Goal: Information Seeking & Learning: Learn about a topic

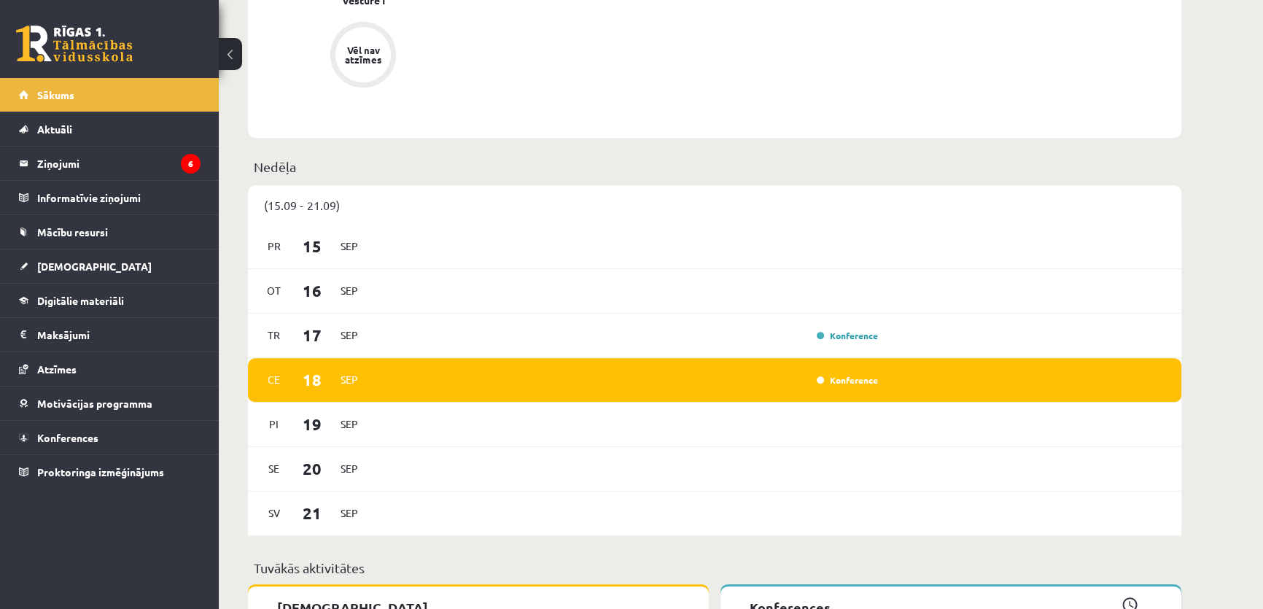
drag, startPoint x: 549, startPoint y: 284, endPoint x: 579, endPoint y: 454, distance: 172.5
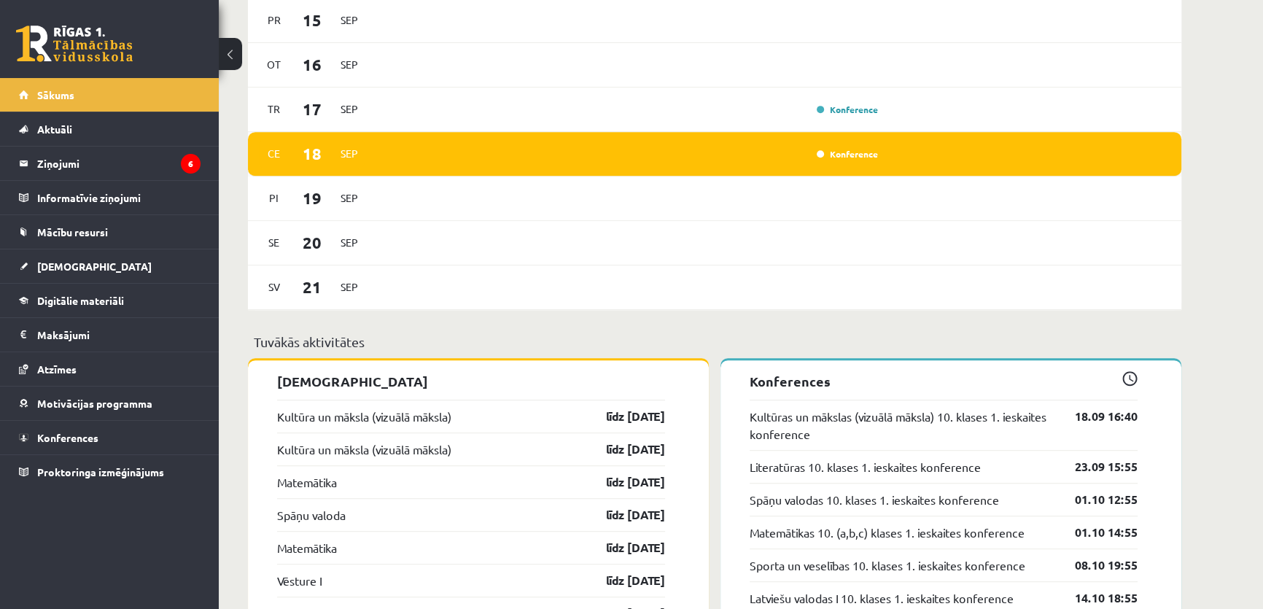
click at [864, 161] on div "Konference" at bounding box center [845, 154] width 73 height 15
click at [864, 155] on link "Konference" at bounding box center [847, 154] width 61 height 12
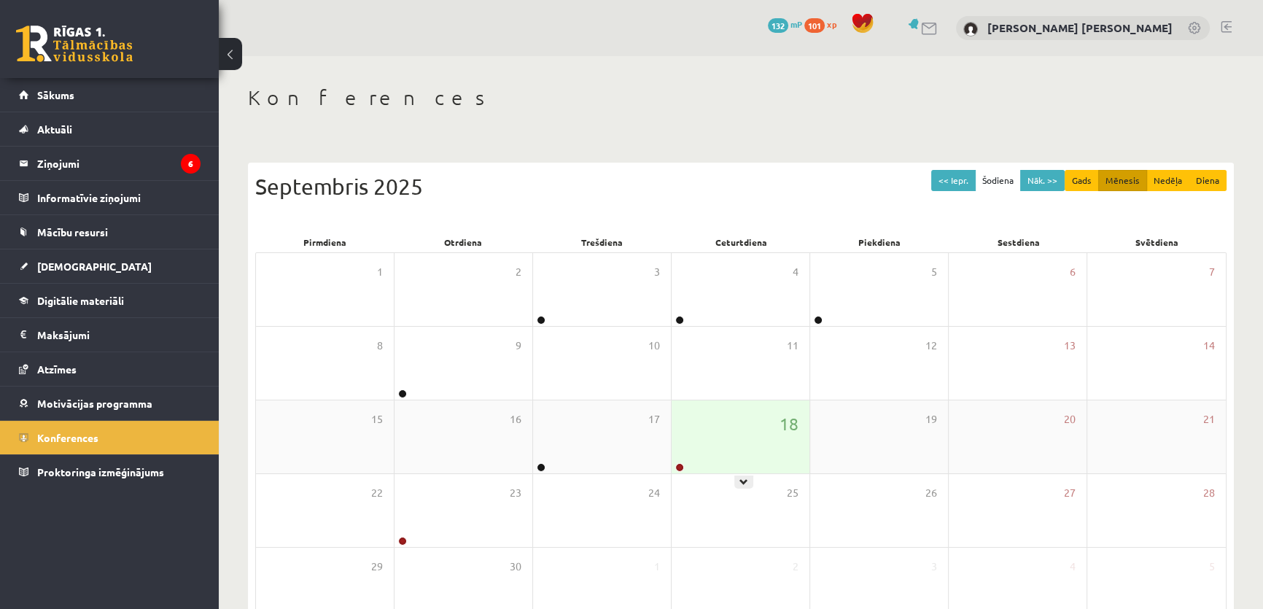
click at [684, 466] on div at bounding box center [679, 468] width 14 height 10
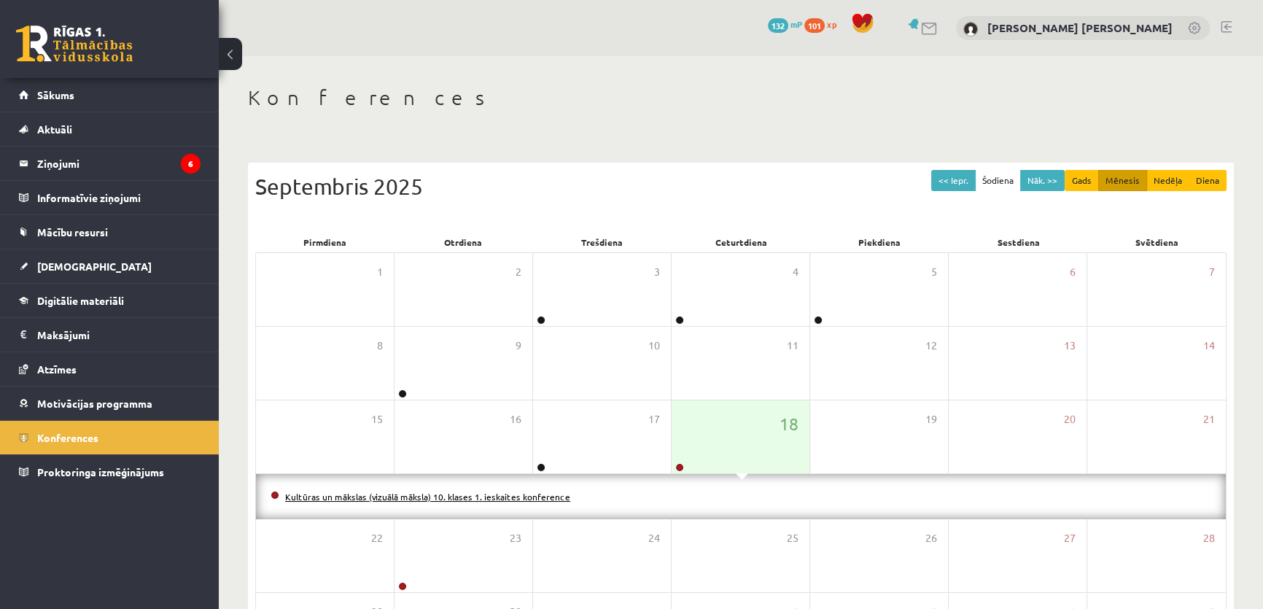
click at [494, 500] on link "Kultūras un mākslas (vizuālā māksla) 10. klases 1. ieskaites konference" at bounding box center [427, 497] width 285 height 12
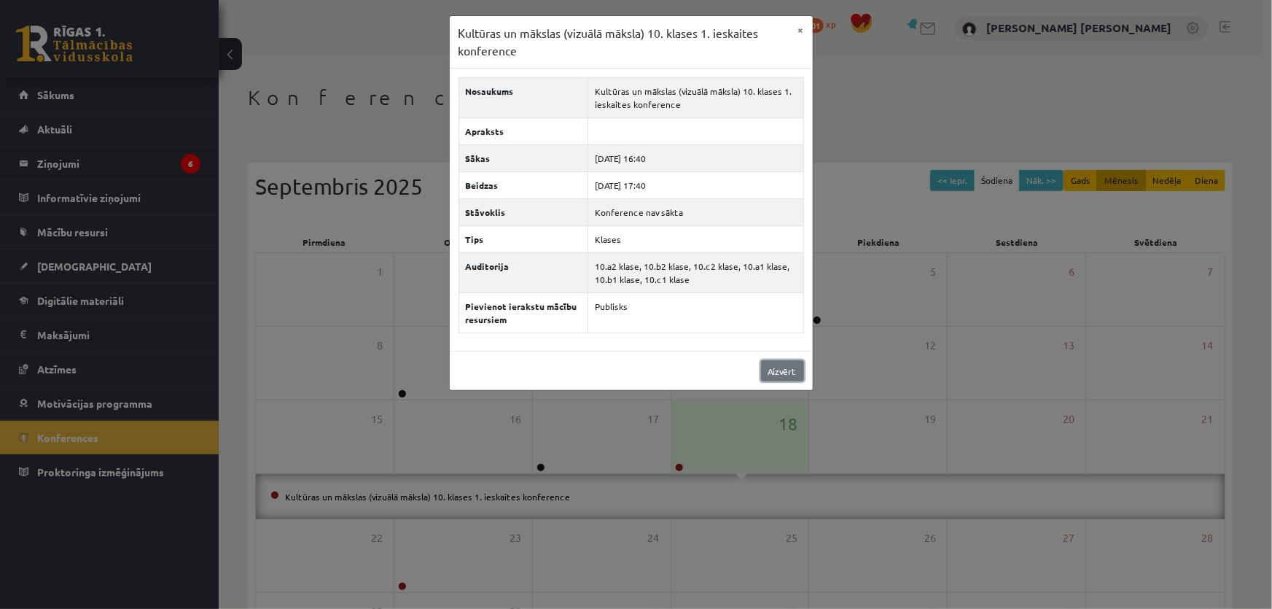
click at [786, 370] on link "Aizvērt" at bounding box center [782, 370] width 43 height 21
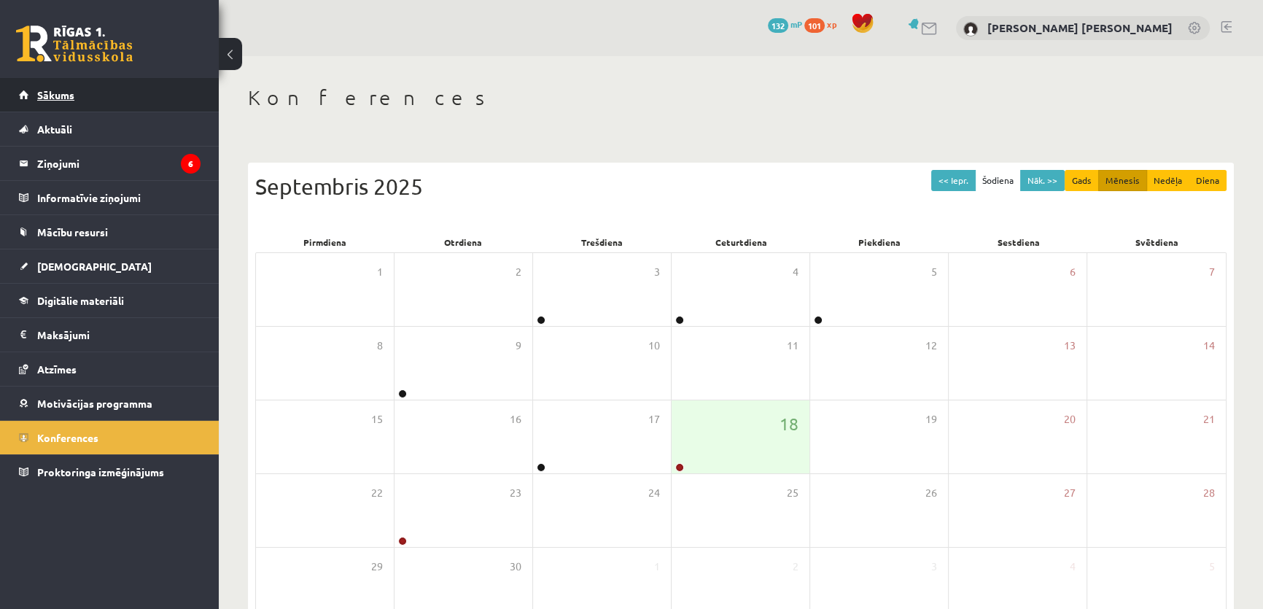
click at [51, 94] on span "Sākums" at bounding box center [55, 94] width 37 height 13
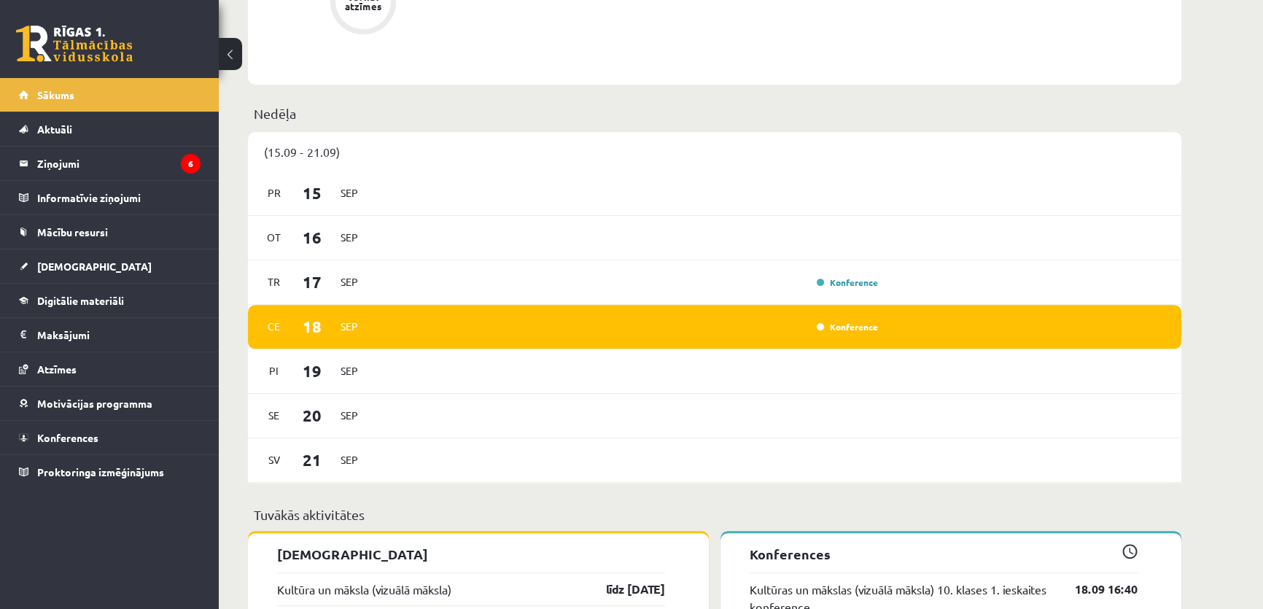
scroll to position [994, 0]
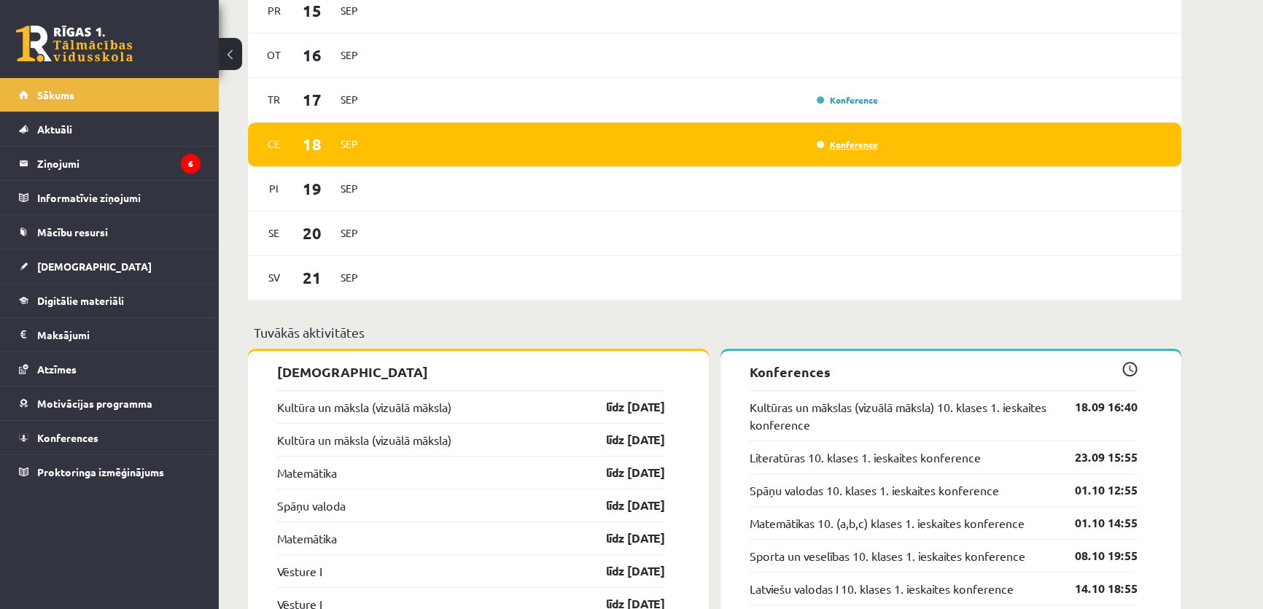
click at [866, 150] on link "Konference" at bounding box center [847, 145] width 61 height 12
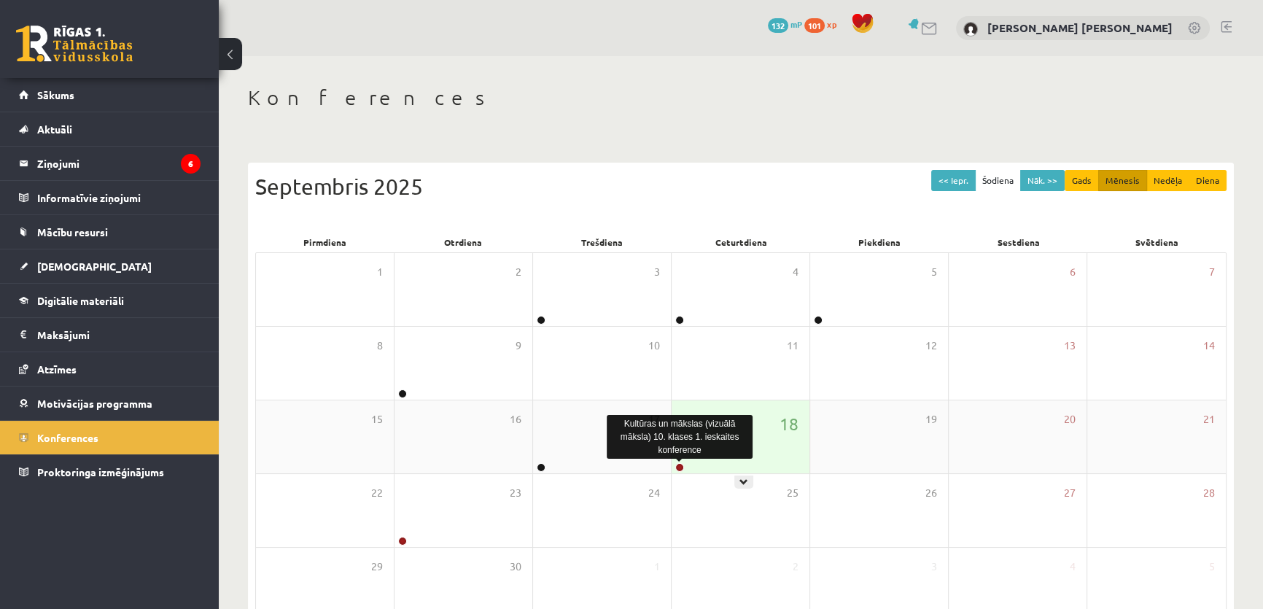
click at [675, 467] on link at bounding box center [679, 467] width 9 height 9
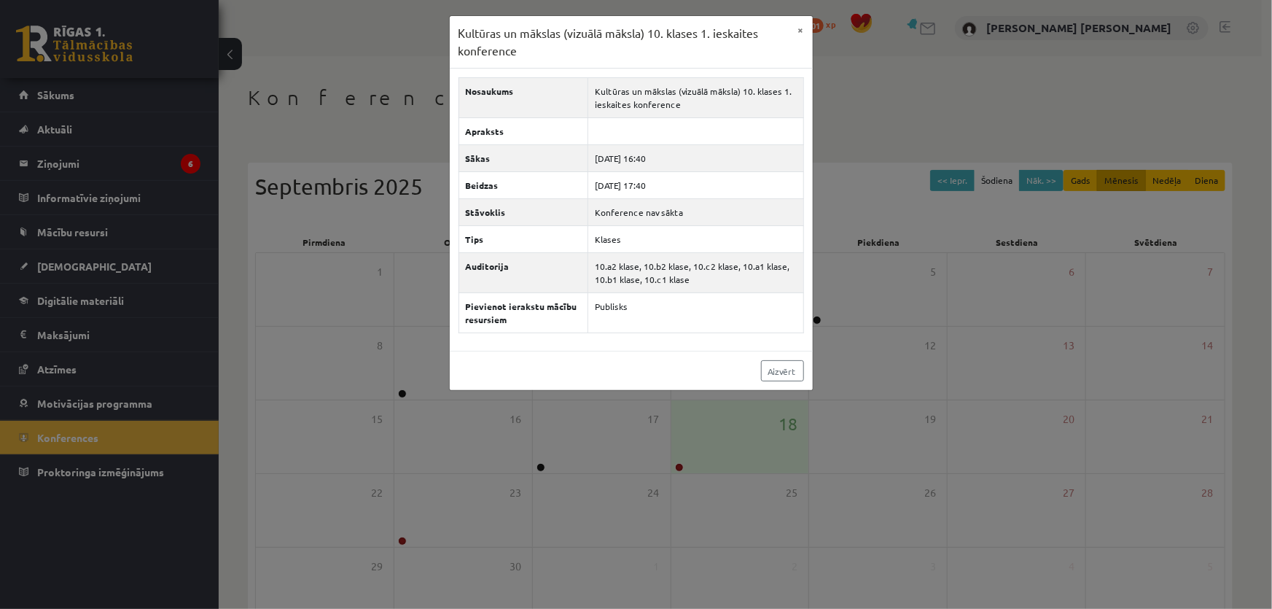
click at [234, 328] on div "Kultūras un mākslas (vizuālā māksla) 10. klases 1. ieskaites konference × Nosau…" at bounding box center [636, 304] width 1272 height 609
